Goal: Complete application form: Complete application form

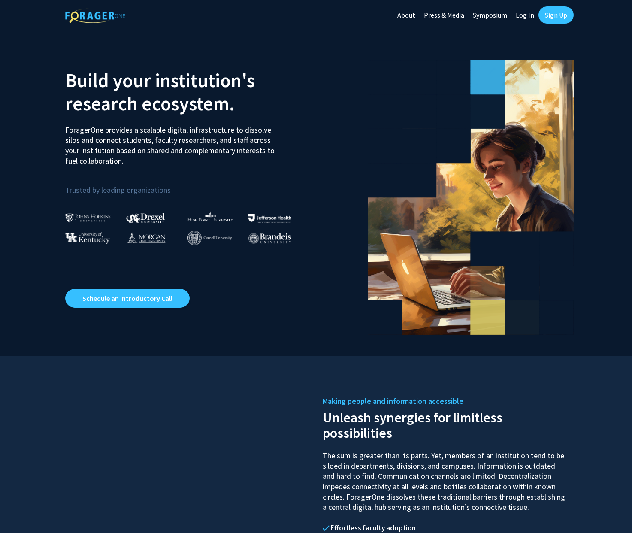
click at [526, 15] on link "Log In" at bounding box center [525, 15] width 27 height 30
select select
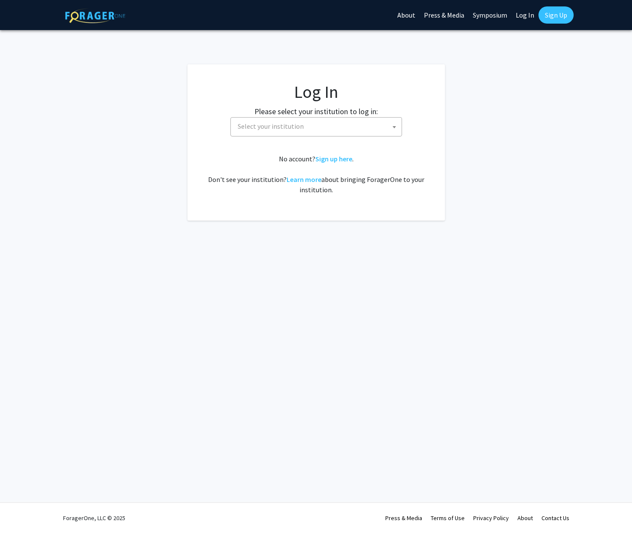
click at [391, 128] on span at bounding box center [394, 127] width 9 height 19
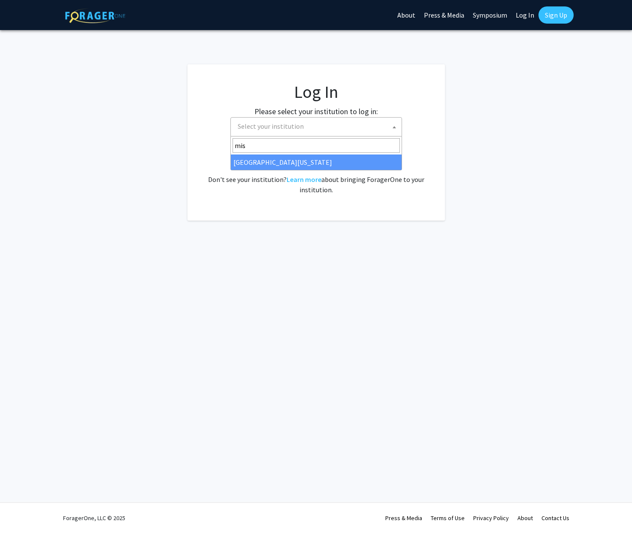
type input "mis"
select select "33"
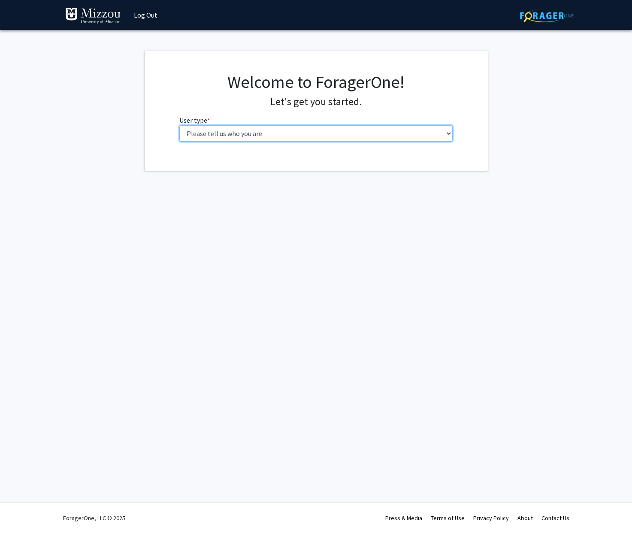
select select "5: faculty"
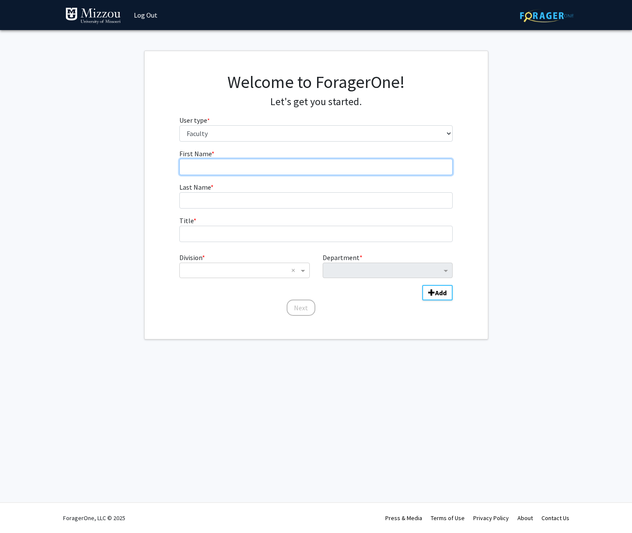
click at [207, 168] on input "First Name * required" at bounding box center [316, 167] width 274 height 16
type input "Cooper"
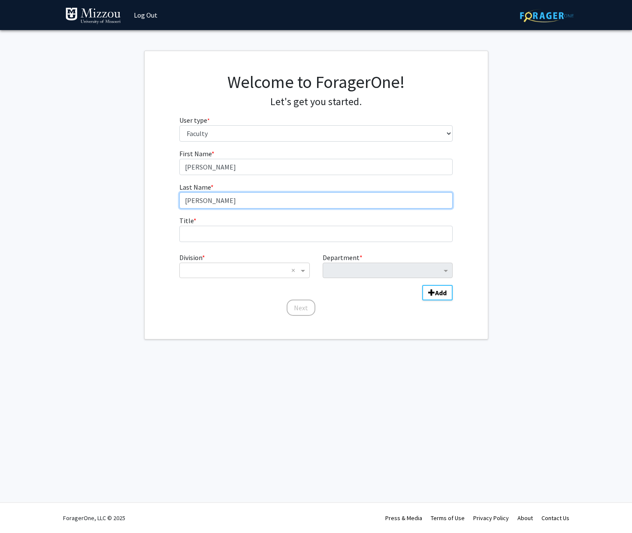
type input "Drury"
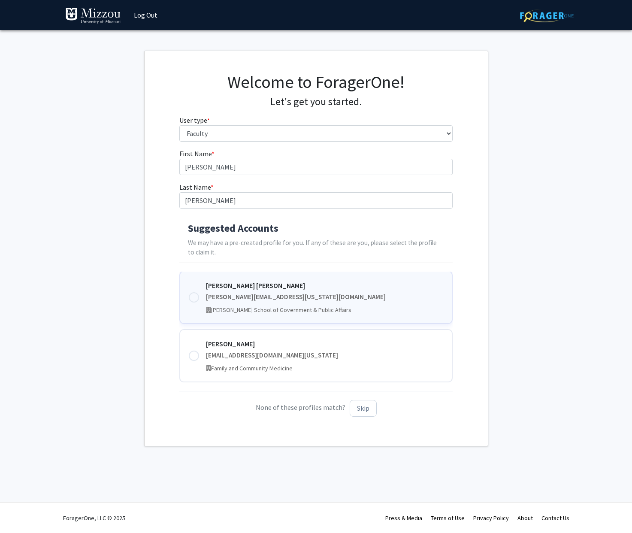
click at [194, 295] on div at bounding box center [194, 297] width 10 height 10
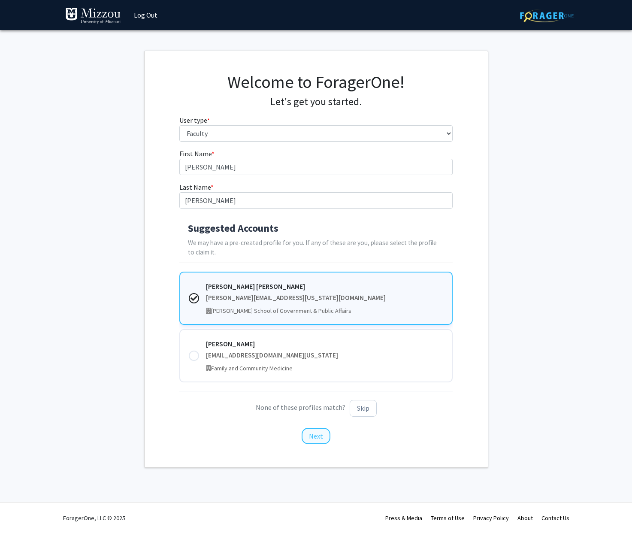
click at [319, 433] on button "Next" at bounding box center [316, 436] width 29 height 16
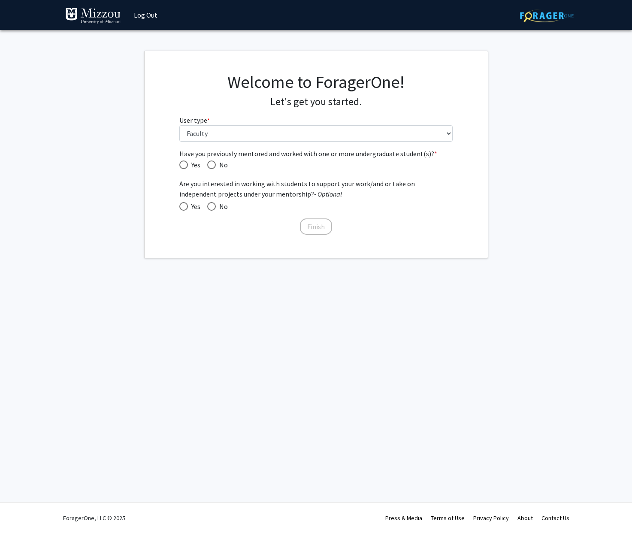
click at [199, 167] on span "Yes" at bounding box center [194, 165] width 12 height 10
click at [188, 167] on input "Yes" at bounding box center [183, 165] width 9 height 9
radio input "true"
click at [213, 208] on span at bounding box center [211, 206] width 9 height 9
click at [213, 208] on input "No" at bounding box center [211, 206] width 9 height 9
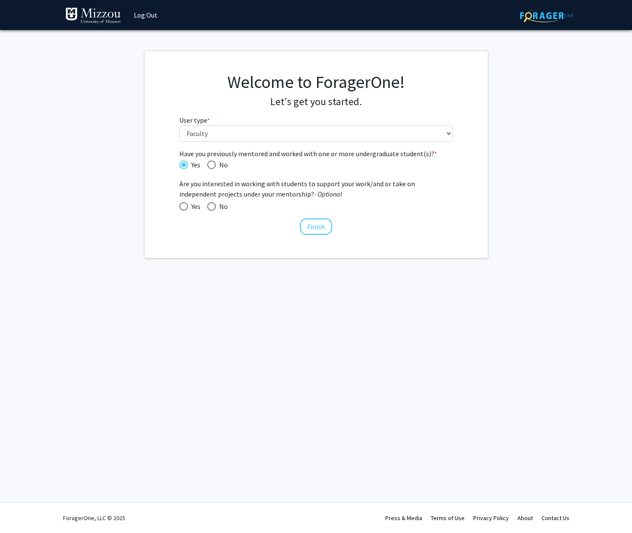
radio input "true"
click at [315, 227] on button "Finish" at bounding box center [316, 227] width 32 height 16
